Goal: Task Accomplishment & Management: Use online tool/utility

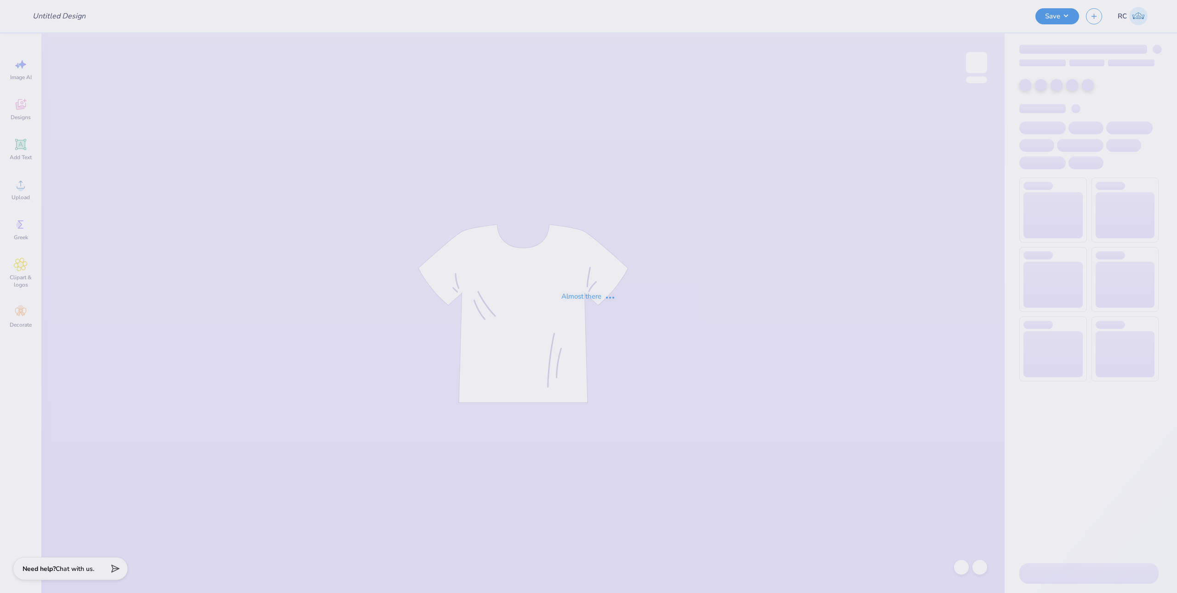
type input "Option 2"
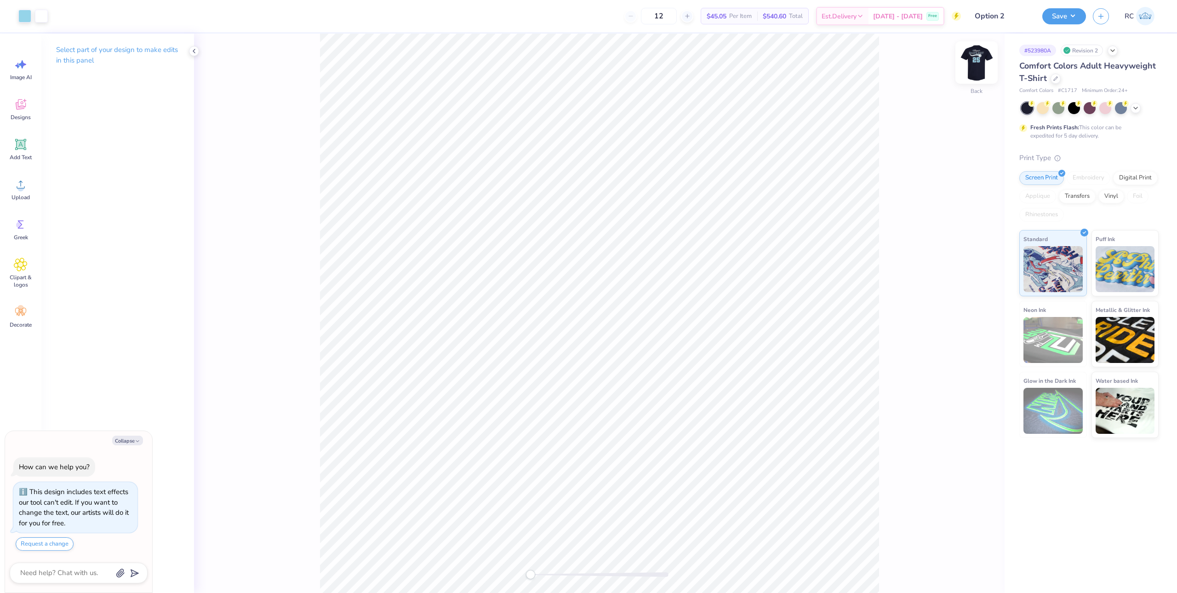
click at [973, 64] on img at bounding box center [976, 62] width 37 height 37
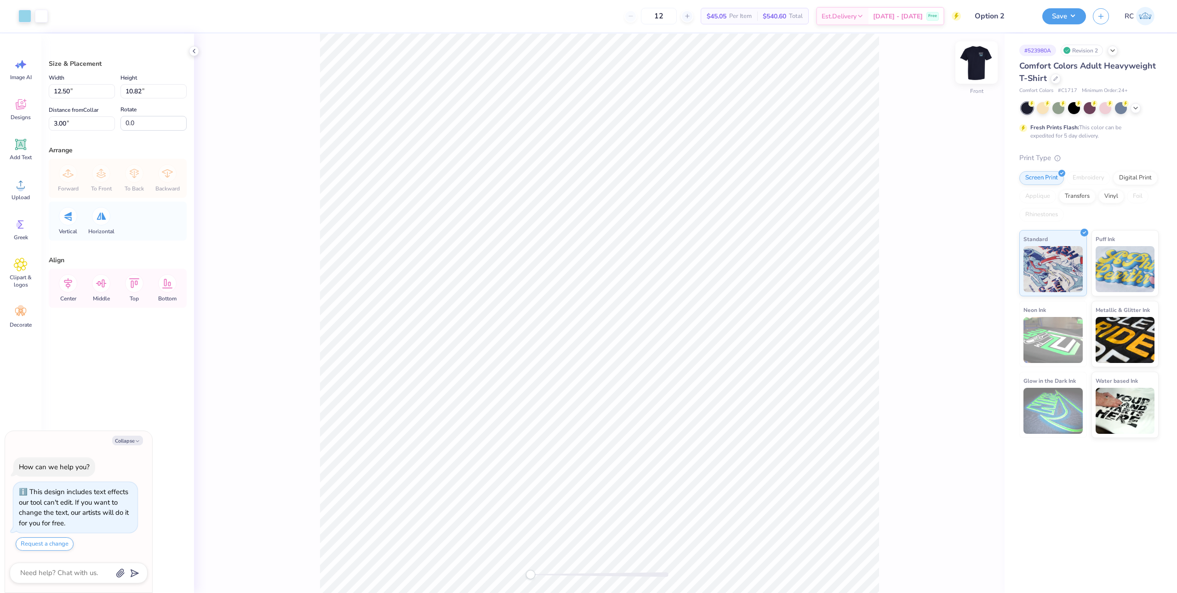
click at [975, 68] on img at bounding box center [976, 62] width 37 height 37
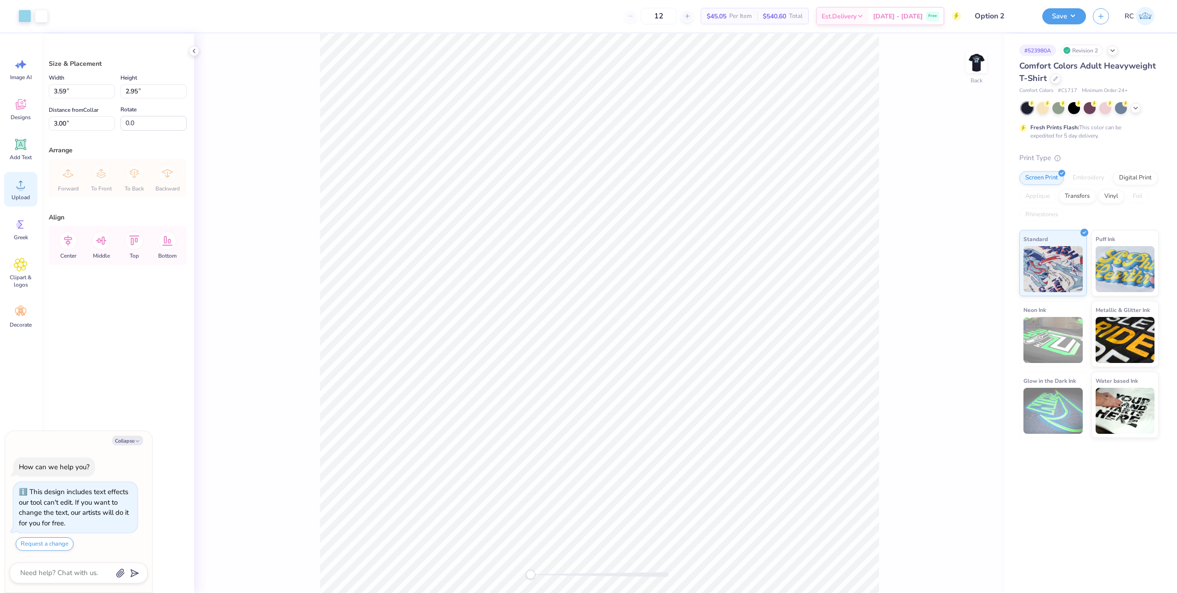
click at [29, 184] on div "Upload" at bounding box center [20, 189] width 33 height 34
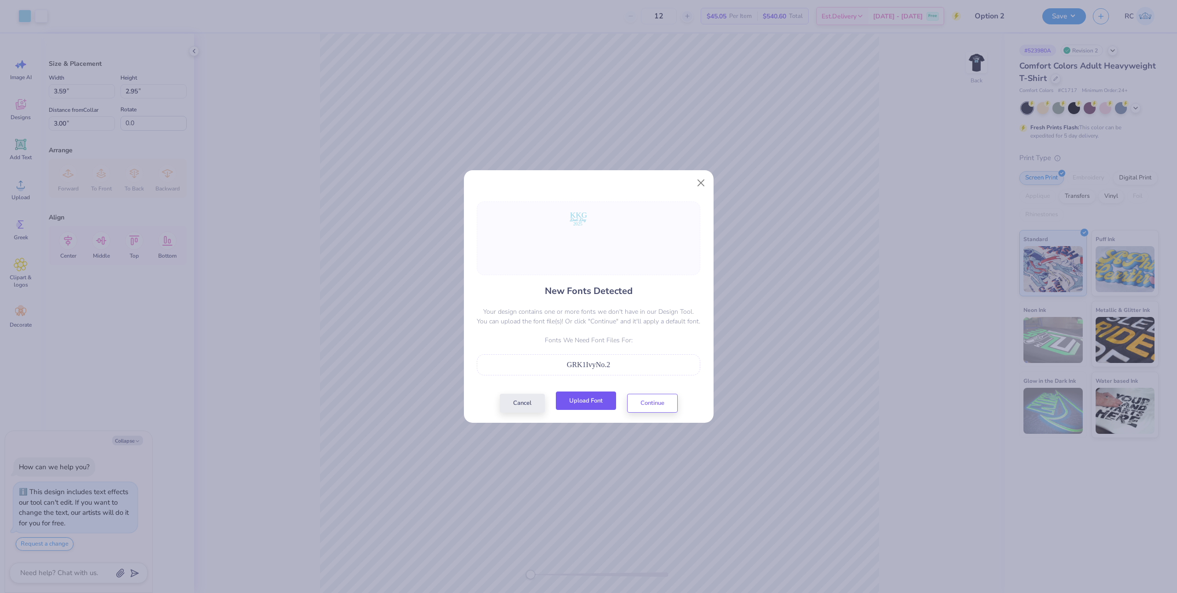
click at [593, 393] on button "Upload Font" at bounding box center [586, 400] width 60 height 19
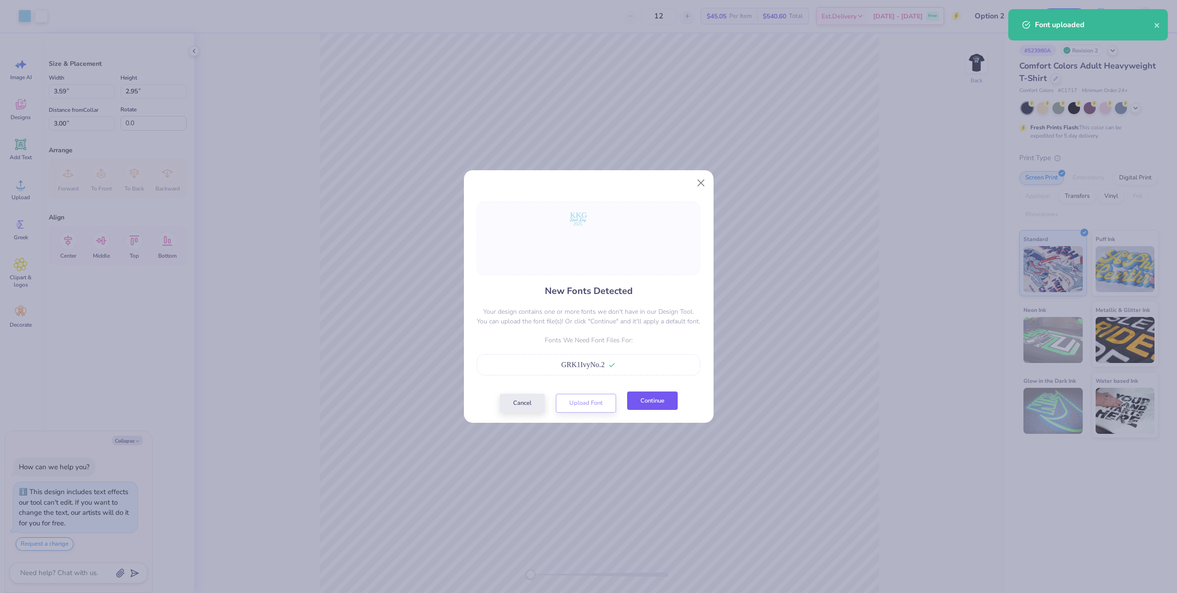
click at [651, 399] on button "Continue" at bounding box center [652, 400] width 51 height 19
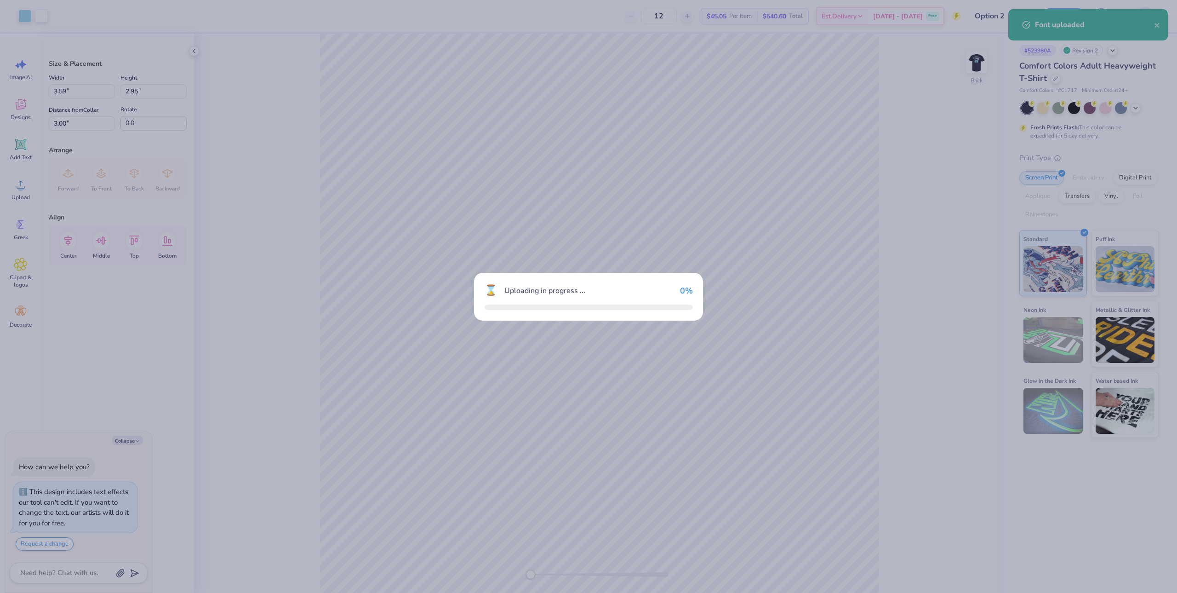
type textarea "x"
type input "7.67"
type input "6.26"
type input "9.37"
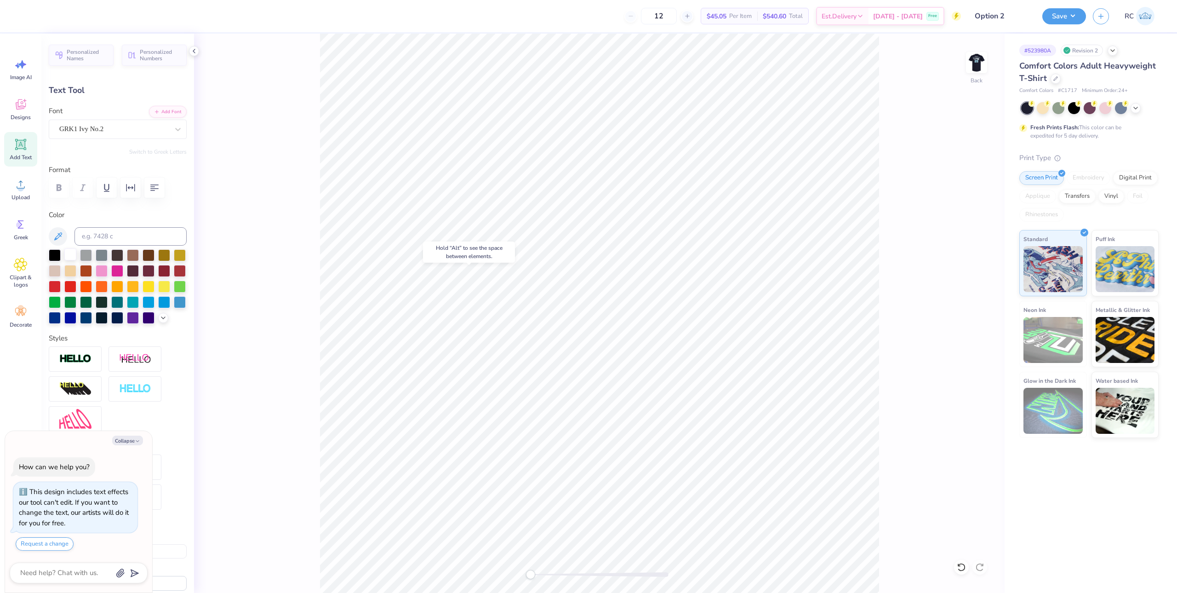
click at [68, 254] on div at bounding box center [70, 254] width 12 height 12
type textarea "x"
type input "7.04"
type input "2.64"
type input "9.69"
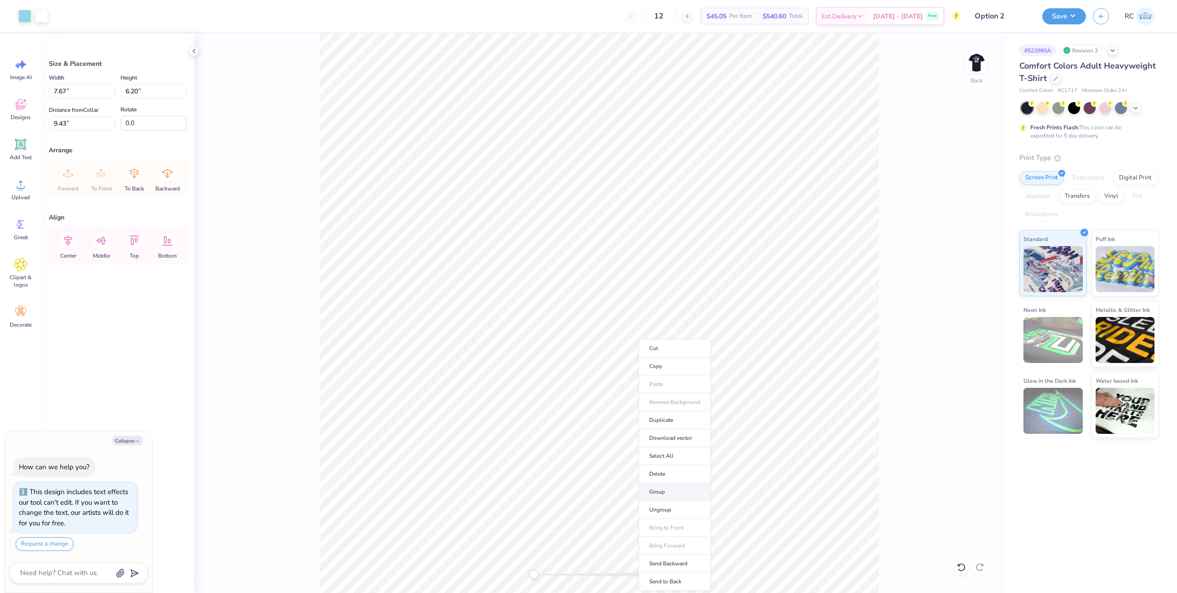
click at [667, 493] on li "Group" at bounding box center [675, 492] width 72 height 18
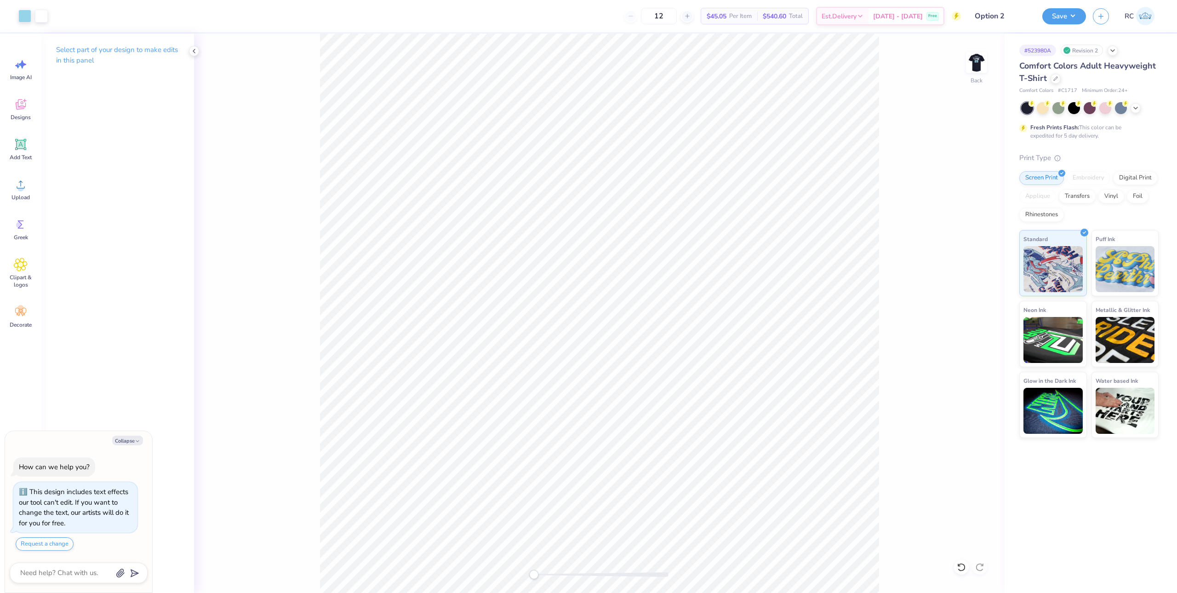
type textarea "x"
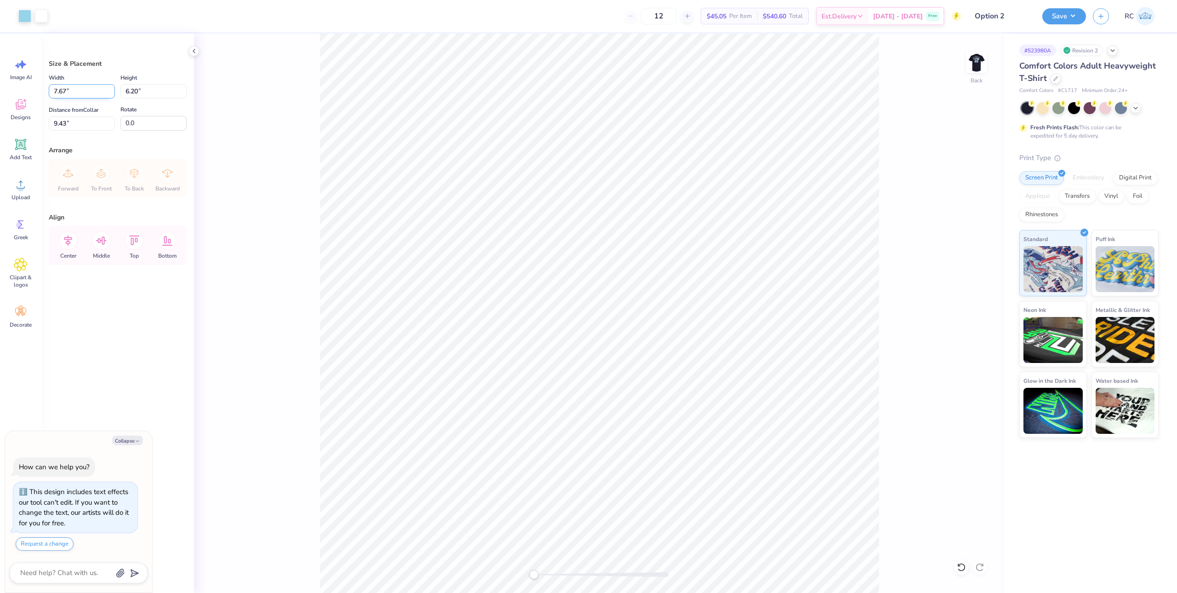
click at [67, 91] on input "7.67" at bounding box center [82, 91] width 66 height 14
type input "3.5"
type textarea "x"
type input "3.50"
type input "2.83"
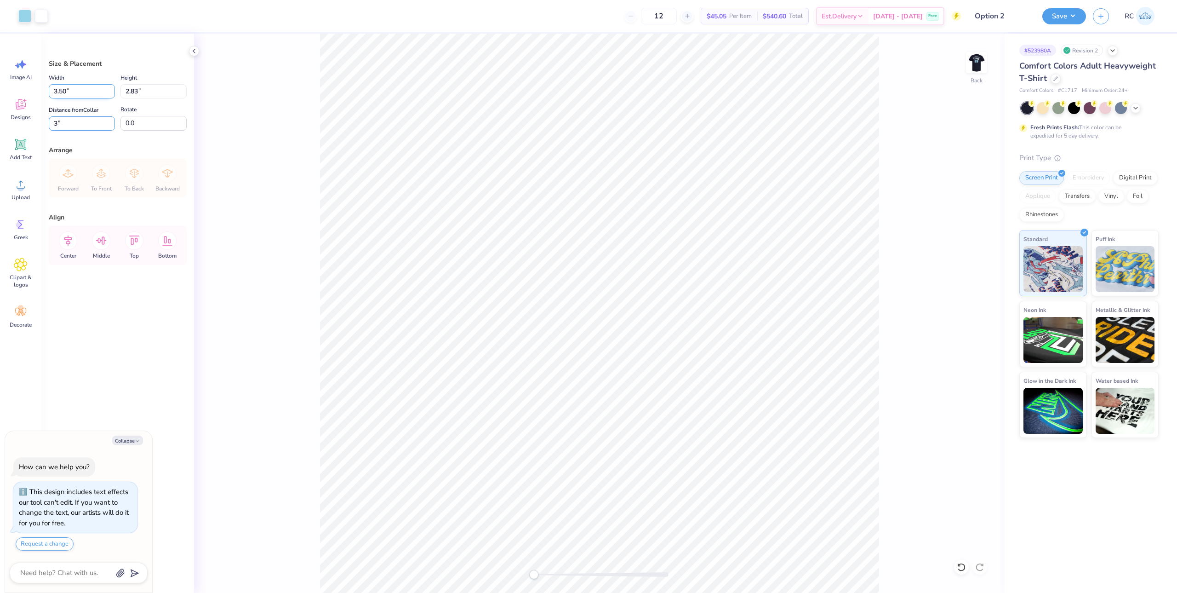
type input "3"
click at [971, 69] on img at bounding box center [976, 62] width 37 height 37
click at [973, 62] on img at bounding box center [976, 62] width 37 height 37
click at [933, 172] on div "Back" at bounding box center [599, 313] width 810 height 559
click at [1062, 17] on button "Save" at bounding box center [1064, 15] width 44 height 16
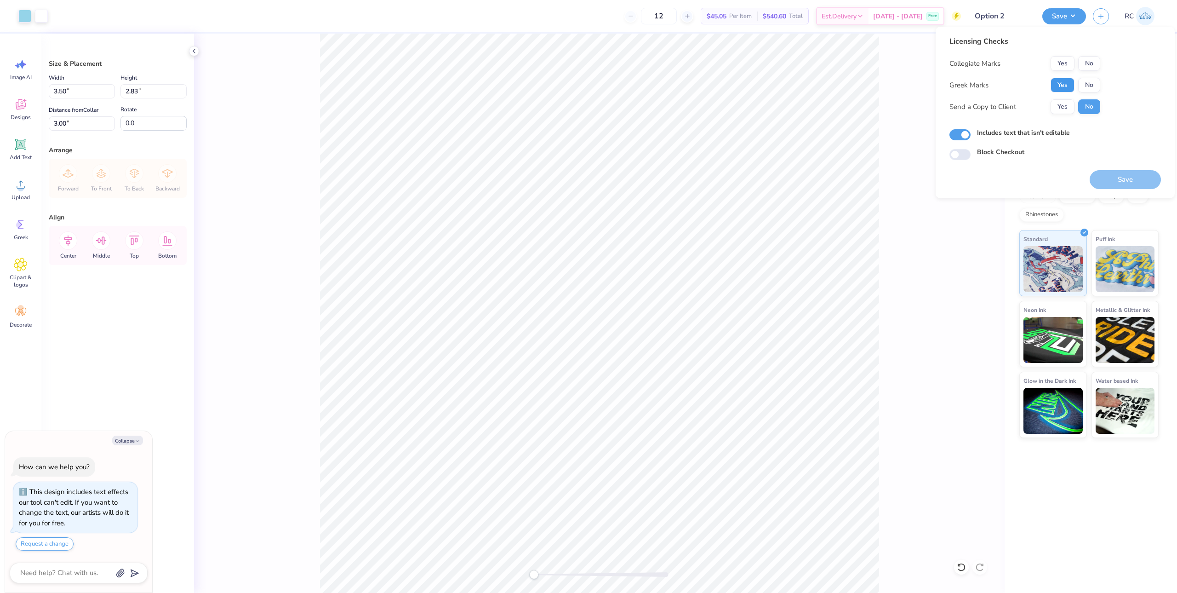
click at [1063, 84] on button "Yes" at bounding box center [1062, 85] width 24 height 15
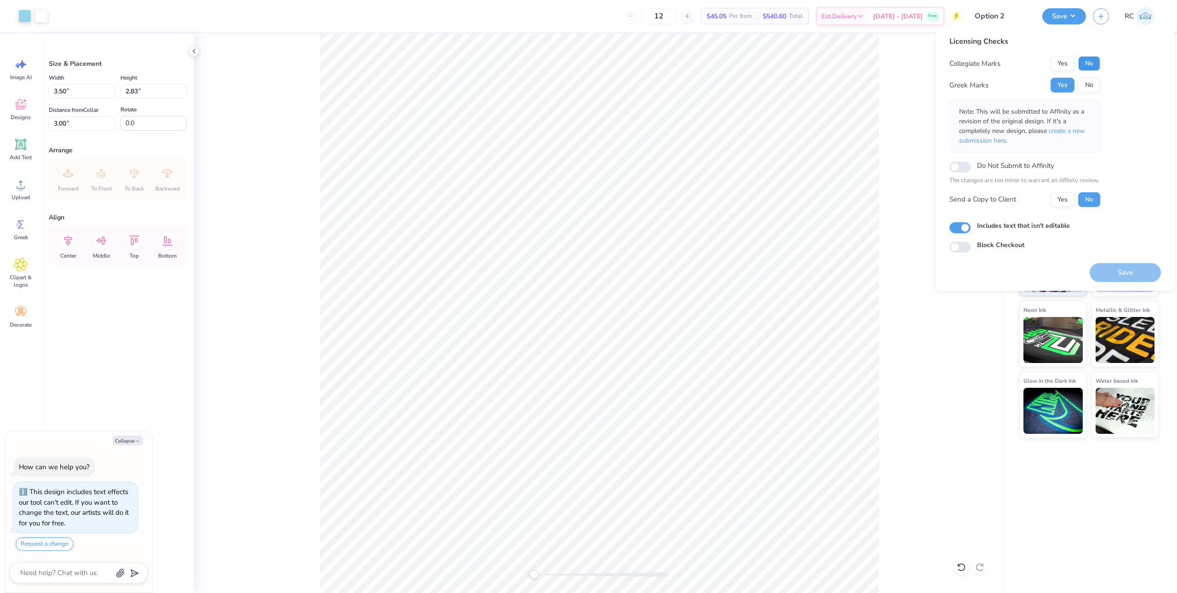
click at [1097, 63] on button "No" at bounding box center [1089, 63] width 22 height 15
click at [1064, 200] on button "Yes" at bounding box center [1062, 199] width 24 height 15
click at [1126, 274] on button "Save" at bounding box center [1124, 272] width 71 height 19
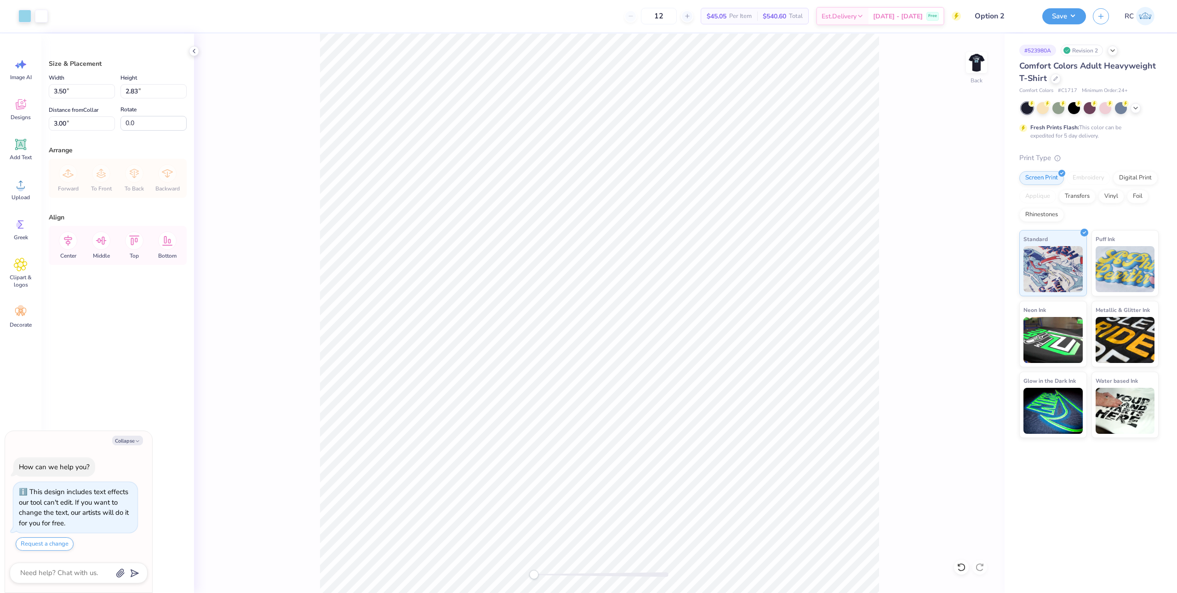
type textarea "x"
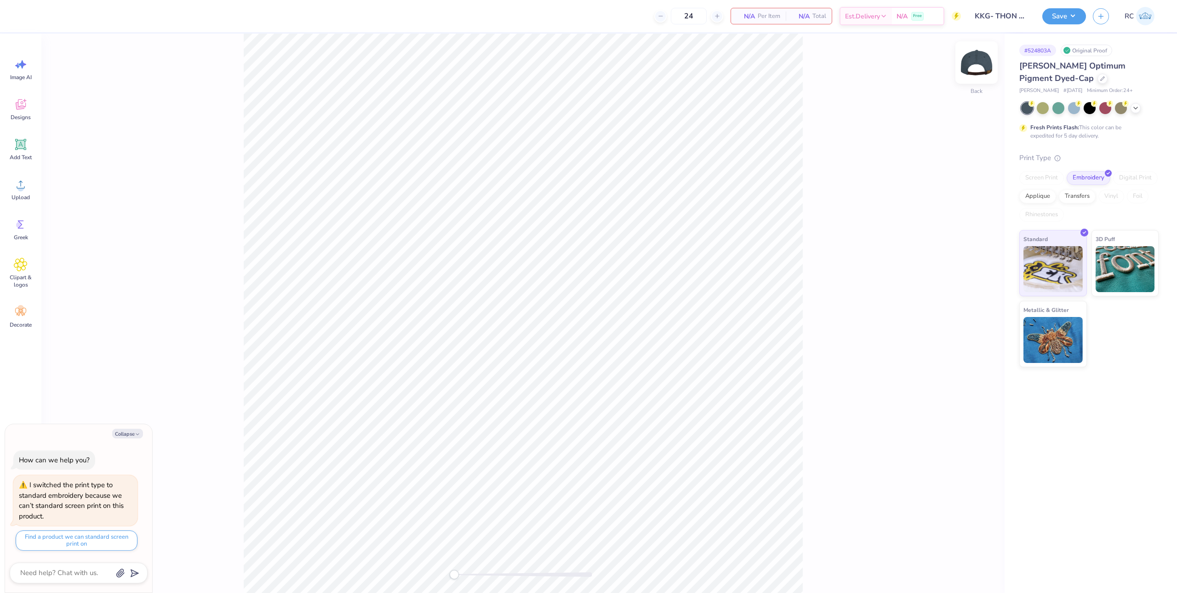
click at [976, 61] on img at bounding box center [976, 62] width 37 height 37
click at [979, 66] on img at bounding box center [976, 62] width 37 height 37
click at [960, 70] on div "Back" at bounding box center [522, 313] width 963 height 559
click at [972, 68] on img at bounding box center [976, 62] width 37 height 37
click at [29, 150] on div "Add Text" at bounding box center [20, 149] width 33 height 34
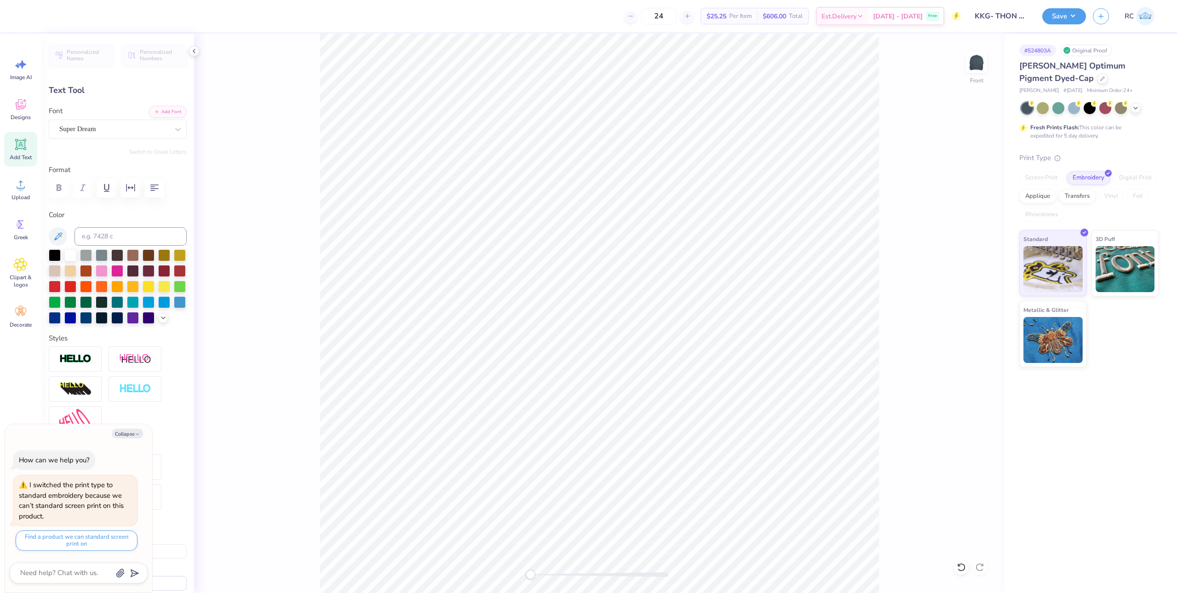
scroll to position [8, 1]
type textarea "x"
type input "4.37"
type input "1.26"
type textarea "x"
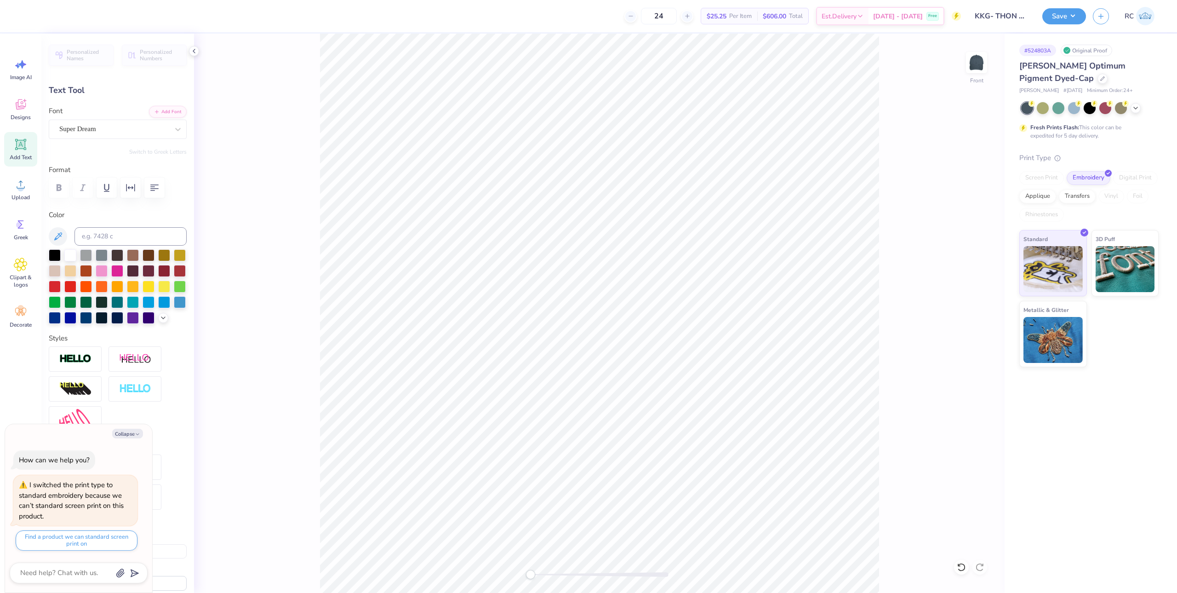
type input "5.31"
type input "1.54"
type textarea "x"
type input "5.64"
type input "1.63"
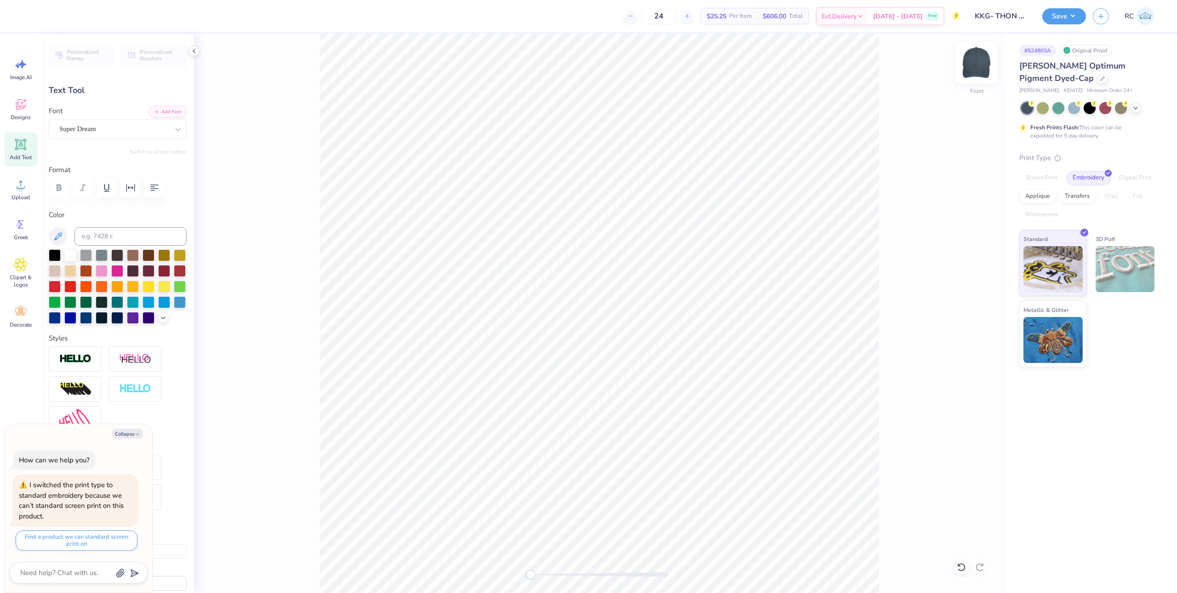
drag, startPoint x: 949, startPoint y: 119, endPoint x: 984, endPoint y: 61, distance: 68.0
click at [949, 117] on div "Front" at bounding box center [599, 313] width 810 height 559
click at [986, 59] on img at bounding box center [976, 62] width 37 height 37
click at [968, 72] on img at bounding box center [976, 62] width 37 height 37
click at [972, 74] on div at bounding box center [976, 62] width 42 height 42
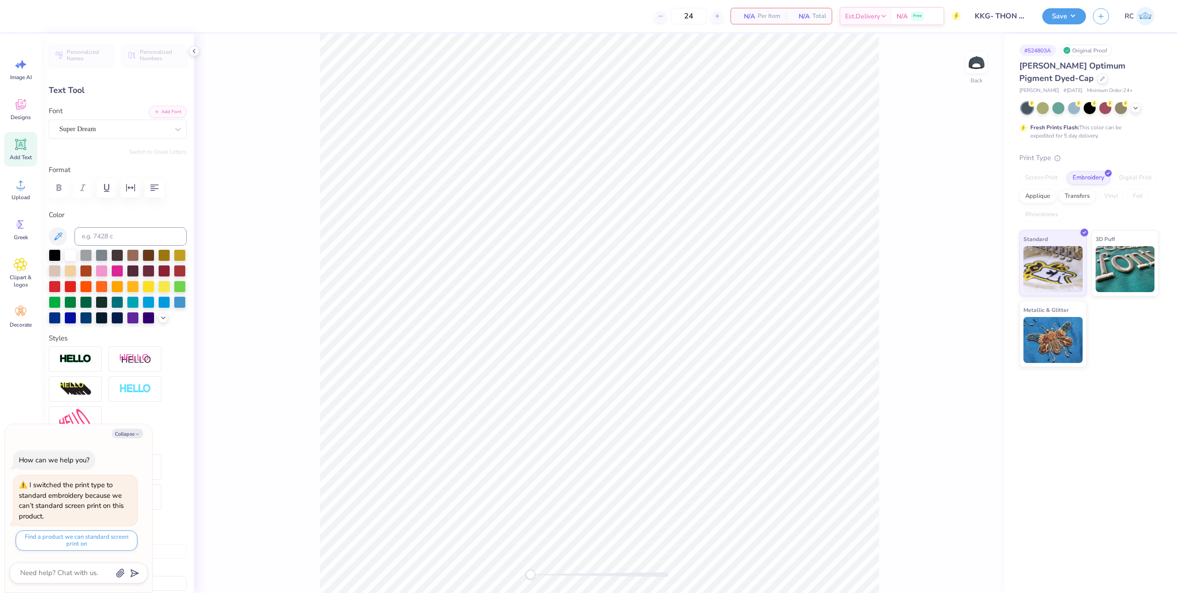
type textarea "x"
type input "3.59"
type input "1.04"
type textarea "x"
type input "3.55"
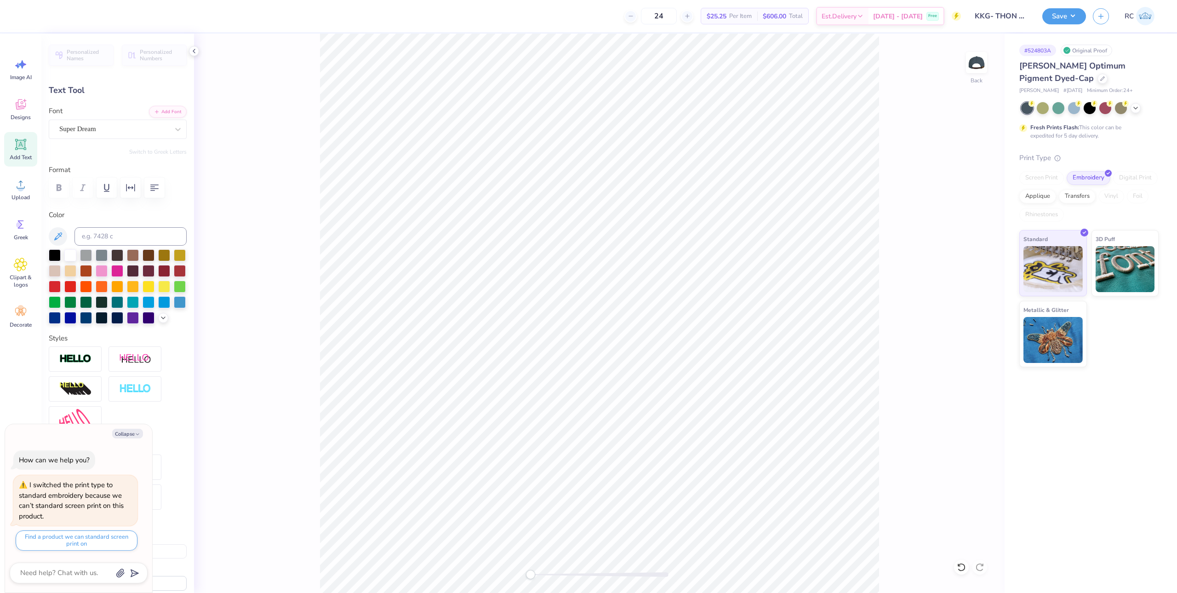
type input "1.03"
type textarea "x"
type textarea "TE"
type textarea "x"
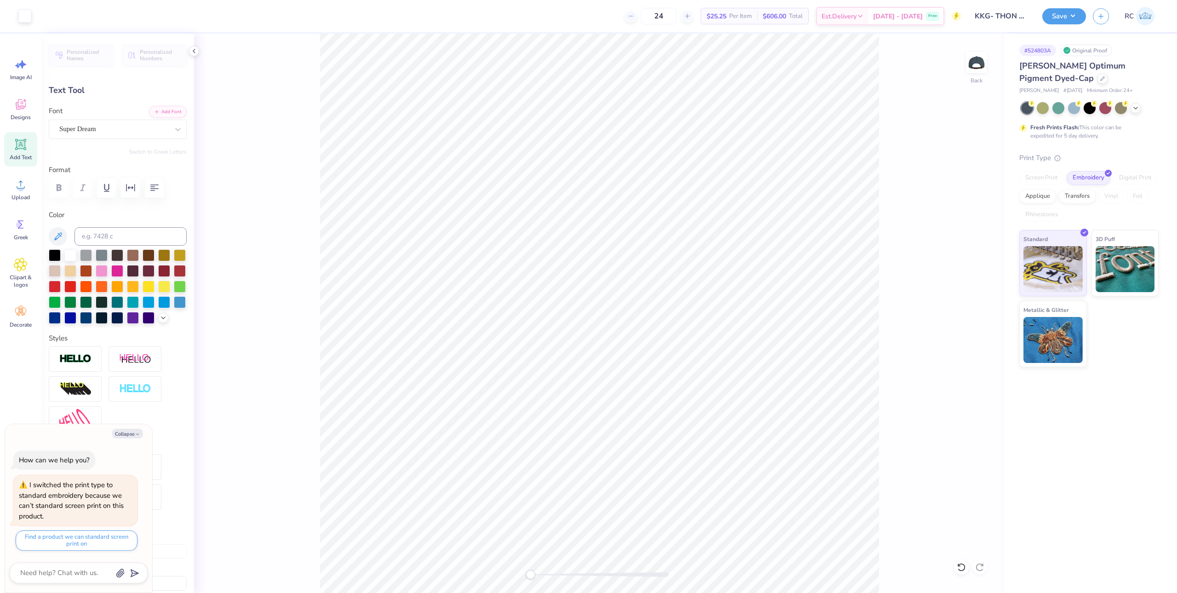
type input "1.69"
type textarea "x"
type input "2.56"
type input "1.56"
type textarea "x"
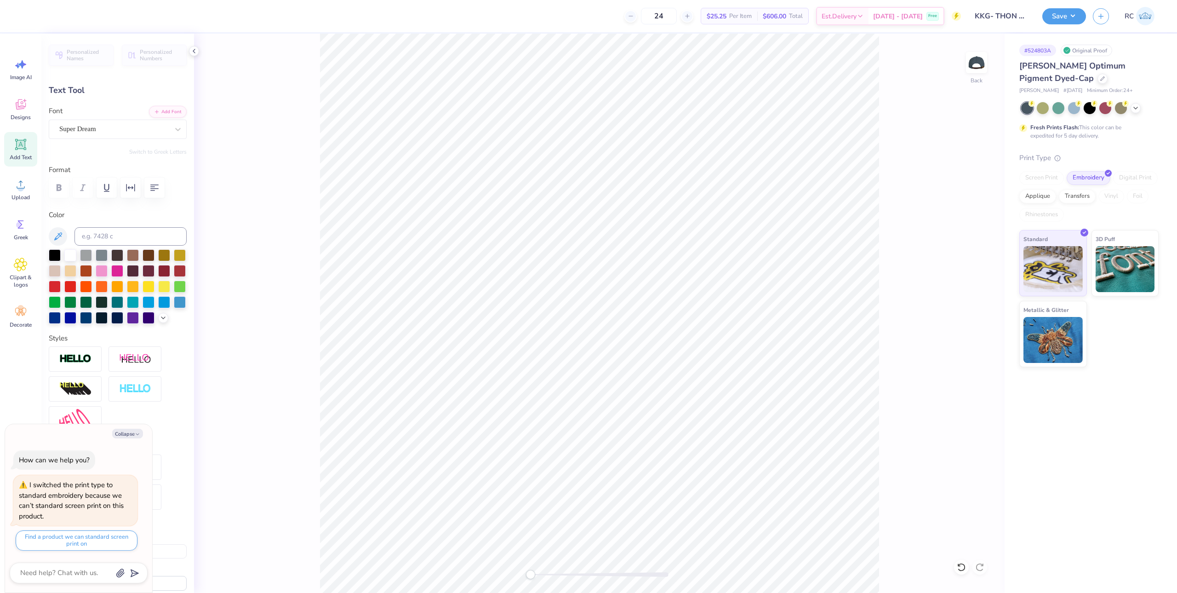
type input "3.21"
type input "1.95"
click at [1069, 22] on button "Save" at bounding box center [1064, 15] width 44 height 16
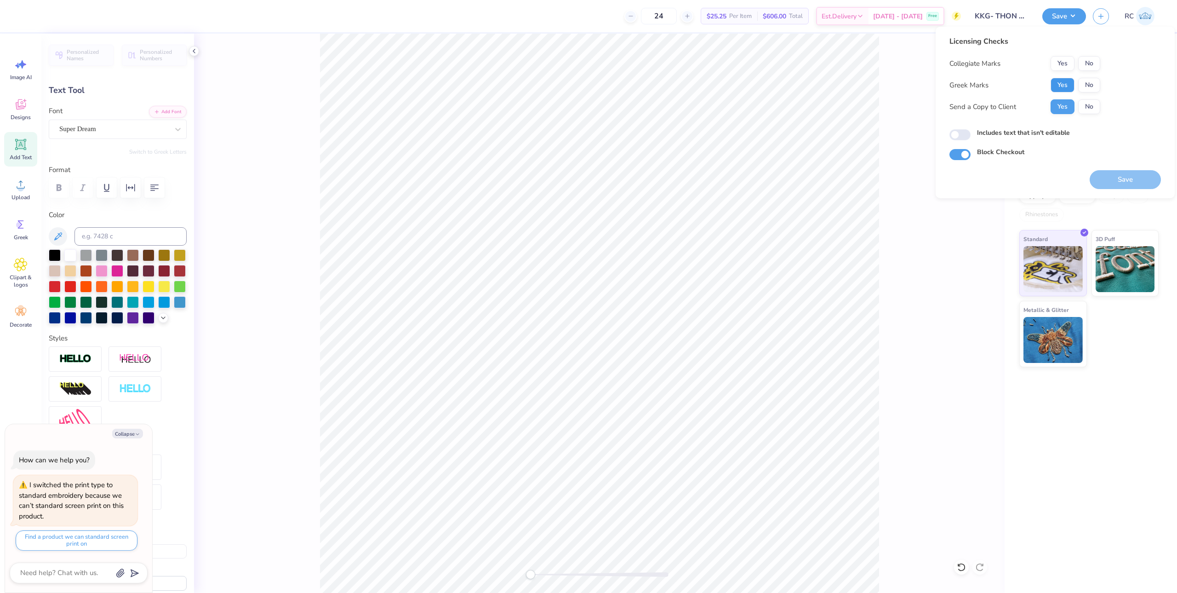
click at [1062, 83] on button "Yes" at bounding box center [1062, 85] width 24 height 15
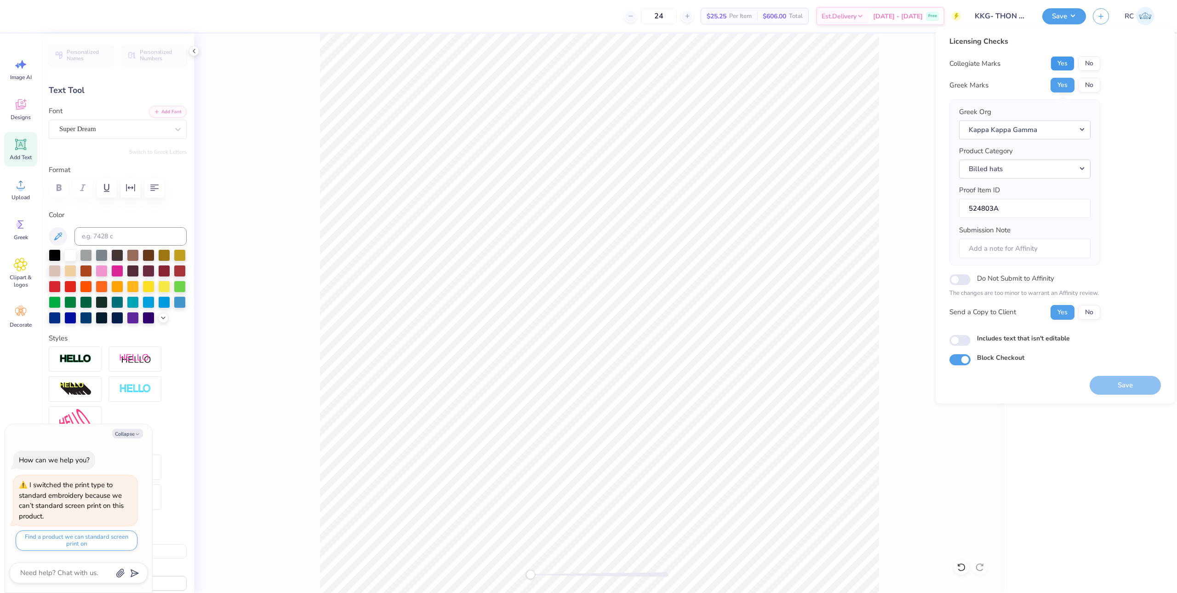
click at [1063, 67] on button "Yes" at bounding box center [1062, 63] width 24 height 15
click at [1065, 64] on button "Yes" at bounding box center [1062, 63] width 24 height 15
click at [193, 52] on icon at bounding box center [193, 50] width 7 height 7
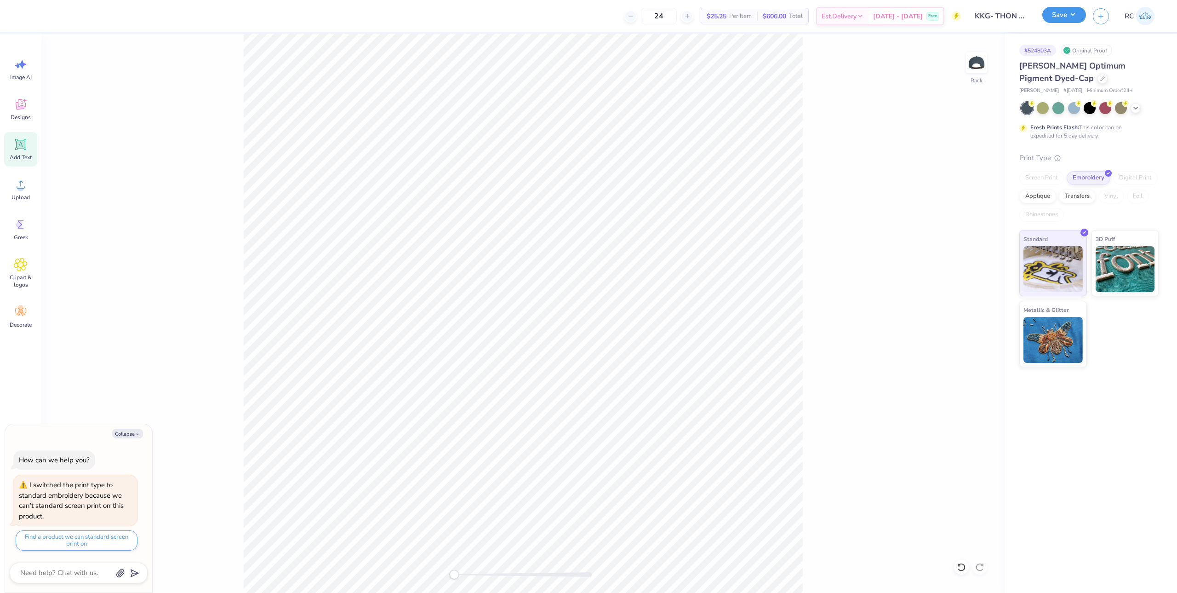
click at [1070, 17] on button "Save" at bounding box center [1064, 15] width 44 height 16
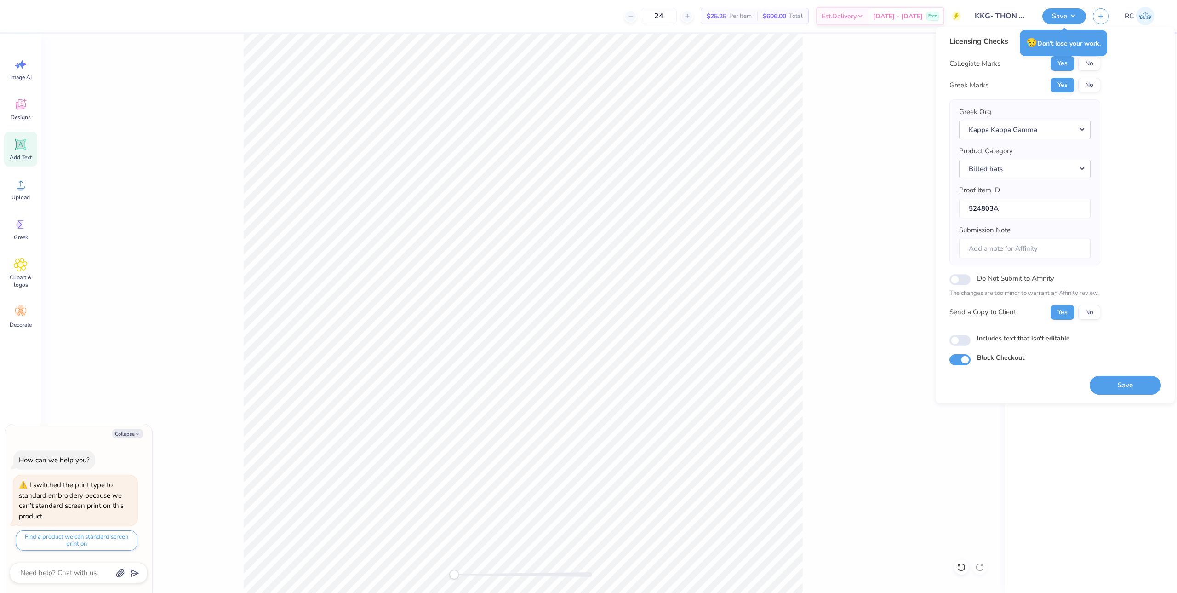
type textarea "x"
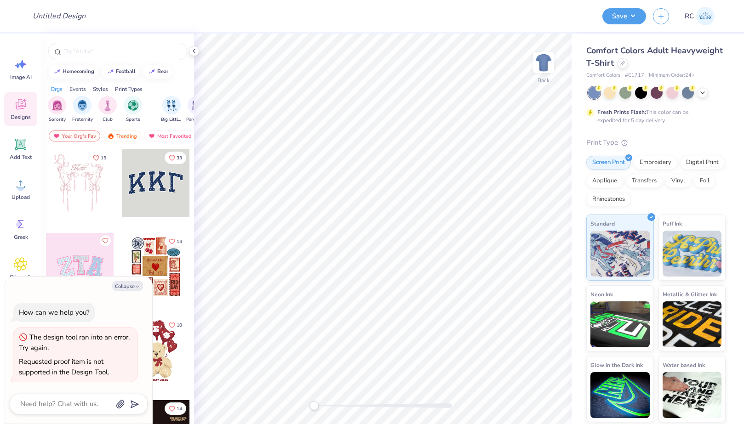
type textarea "x"
